Goal: Task Accomplishment & Management: Complete application form

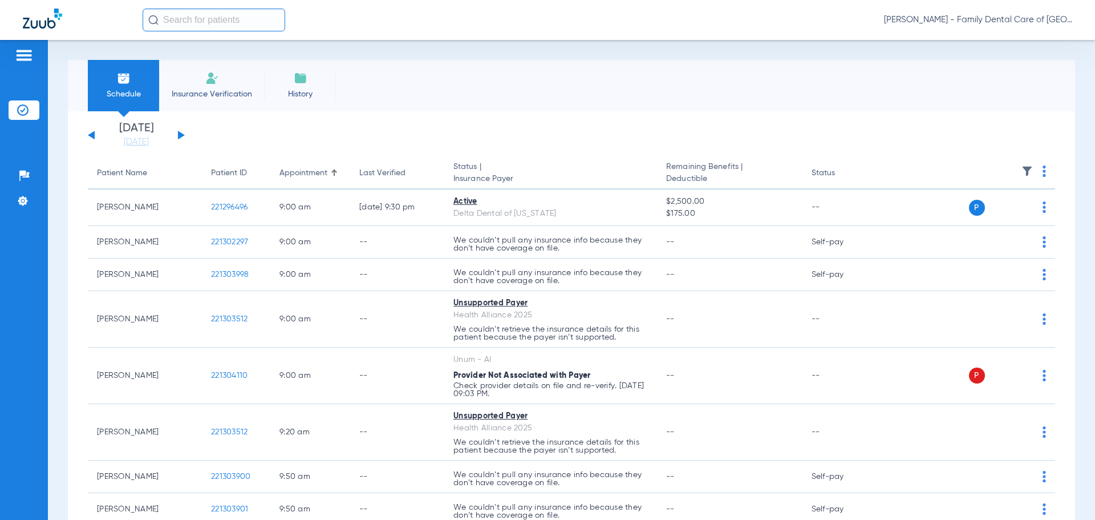
click at [212, 89] on span "Insurance Verification" at bounding box center [212, 93] width 88 height 11
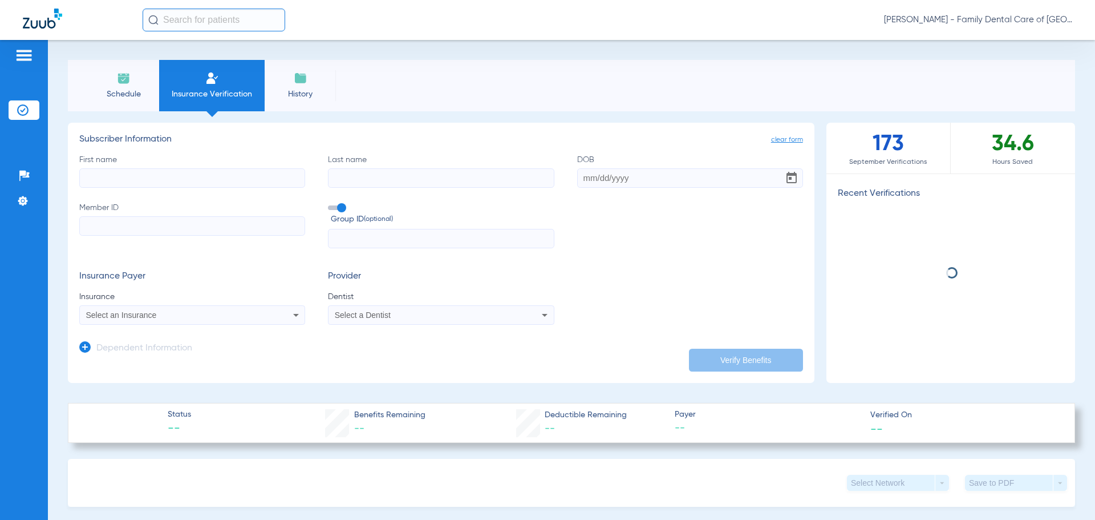
click at [173, 177] on input "First name" at bounding box center [192, 177] width 226 height 19
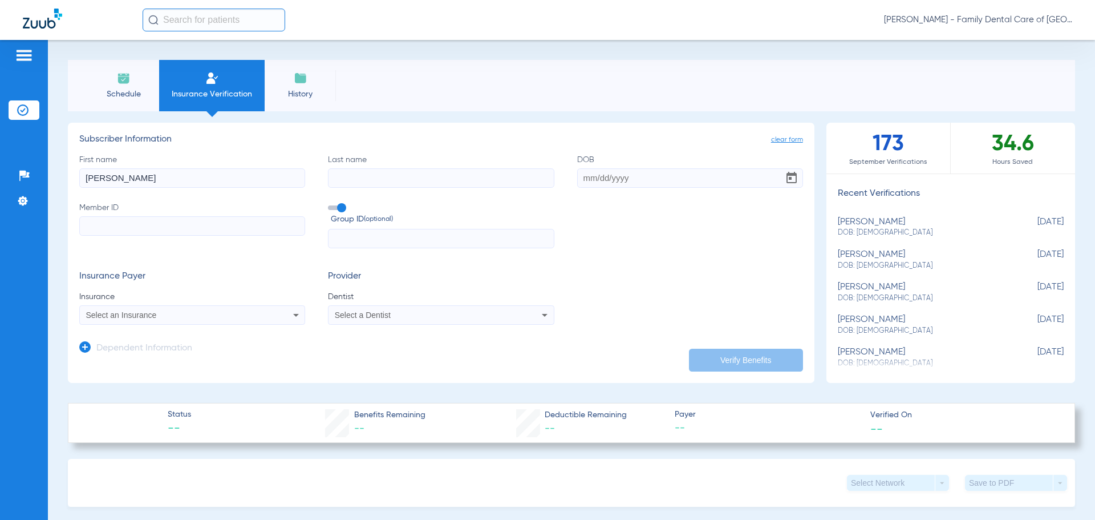
type input "[PERSON_NAME]"
click at [242, 237] on label "Member ID" at bounding box center [192, 225] width 226 height 47
click at [242, 236] on input "Member ID" at bounding box center [192, 225] width 226 height 19
paste input "4468679"
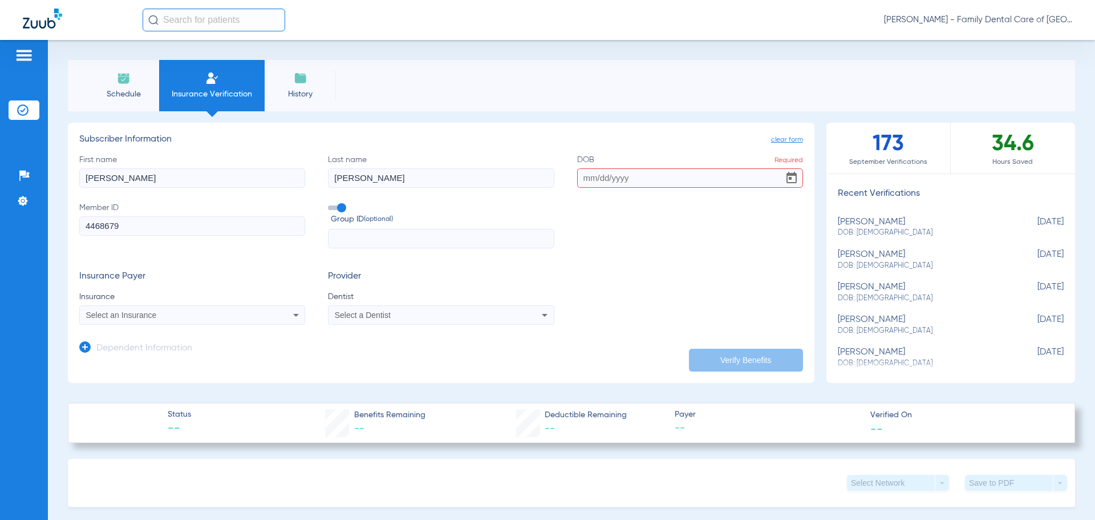
type input "4468679"
click at [583, 173] on input "DOB Required" at bounding box center [690, 177] width 226 height 19
type input "[DATE]"
click at [619, 247] on div "First name [PERSON_NAME] Last name [PERSON_NAME] [DEMOGRAPHIC_DATA] Member ID 4…" at bounding box center [441, 201] width 724 height 95
click at [265, 324] on mat-select "Select an Insurance" at bounding box center [192, 314] width 226 height 19
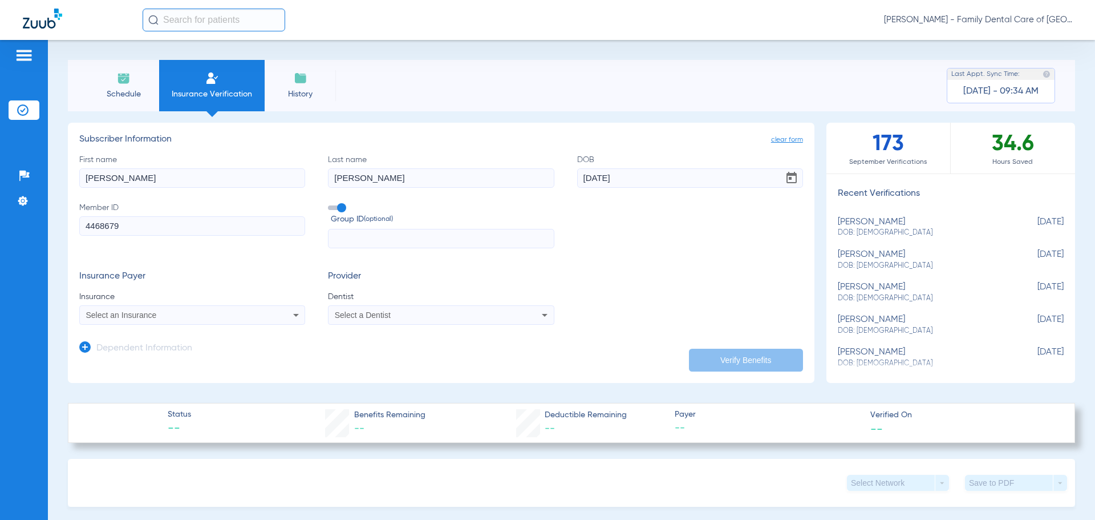
click at [285, 313] on div "Select an Insurance" at bounding box center [192, 315] width 225 height 14
type input "unum"
click at [153, 355] on mat-option "Unum - Ai" at bounding box center [176, 355] width 192 height 18
click at [495, 315] on div "Select a Dentist" at bounding box center [420, 315] width 171 height 8
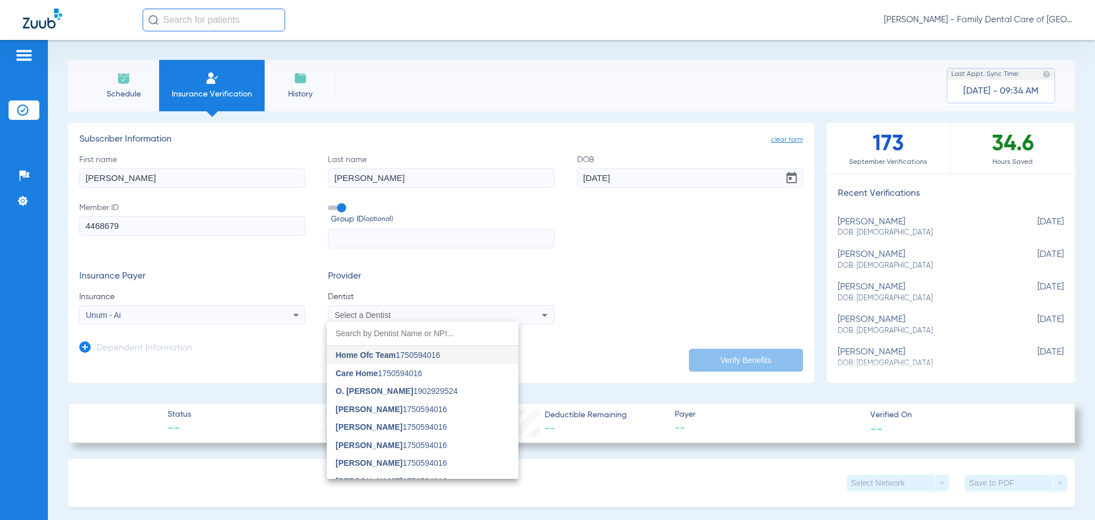
type input "l"
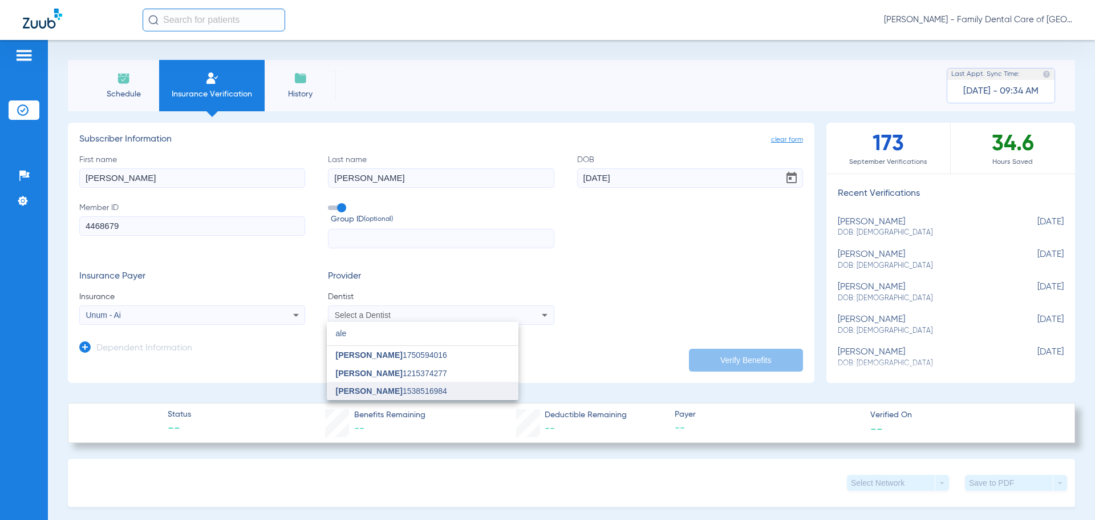
type input "ale"
click at [444, 385] on mat-option "[PERSON_NAME] 1538516984" at bounding box center [423, 391] width 192 height 18
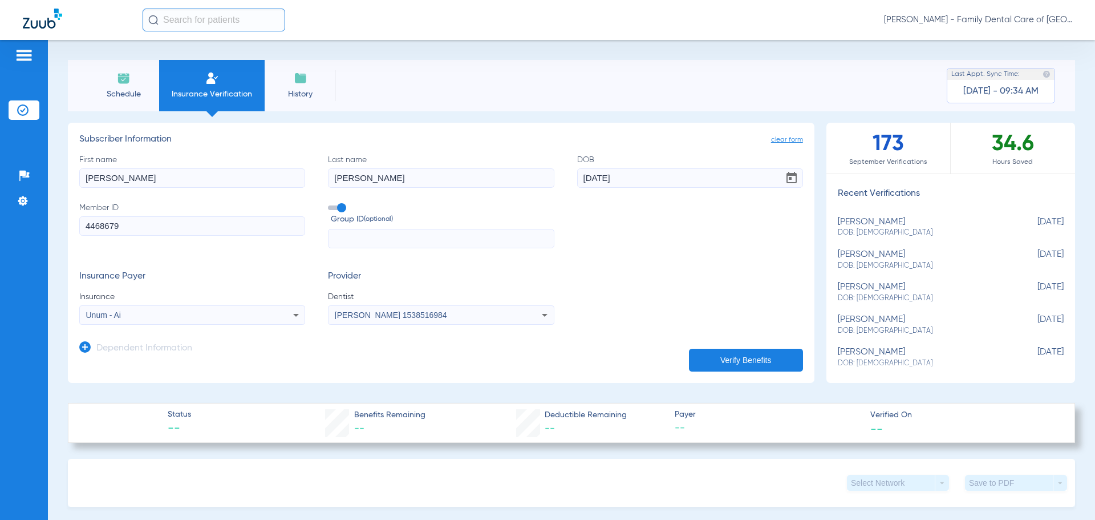
click at [549, 312] on mat-select "[PERSON_NAME] 1538516984" at bounding box center [441, 314] width 226 height 19
click at [715, 359] on button "Verify Benefits" at bounding box center [746, 360] width 114 height 23
